Goal: Find specific page/section

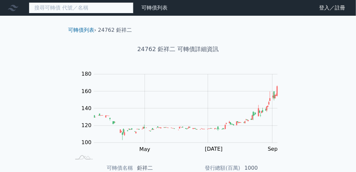
click at [85, 11] on input at bounding box center [81, 7] width 105 height 11
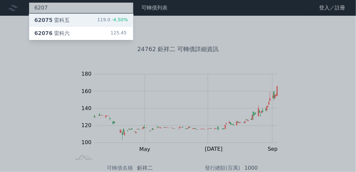
type input "6207"
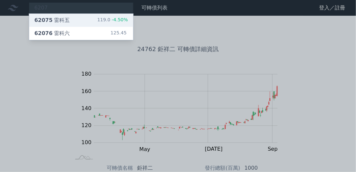
click at [73, 20] on div "62075 雷科五 119.0 -4.50%" at bounding box center [81, 20] width 104 height 13
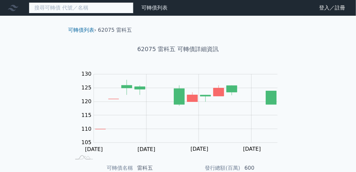
click at [64, 6] on input at bounding box center [81, 7] width 105 height 11
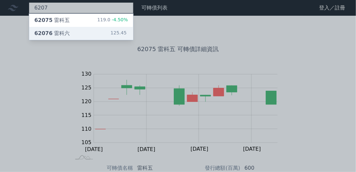
type input "6207"
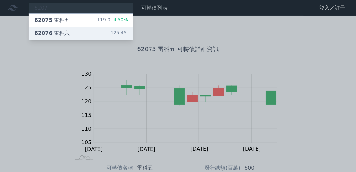
click at [57, 32] on div "62076 雷科六" at bounding box center [51, 33] width 35 height 8
